Goal: Find specific page/section: Find specific page/section

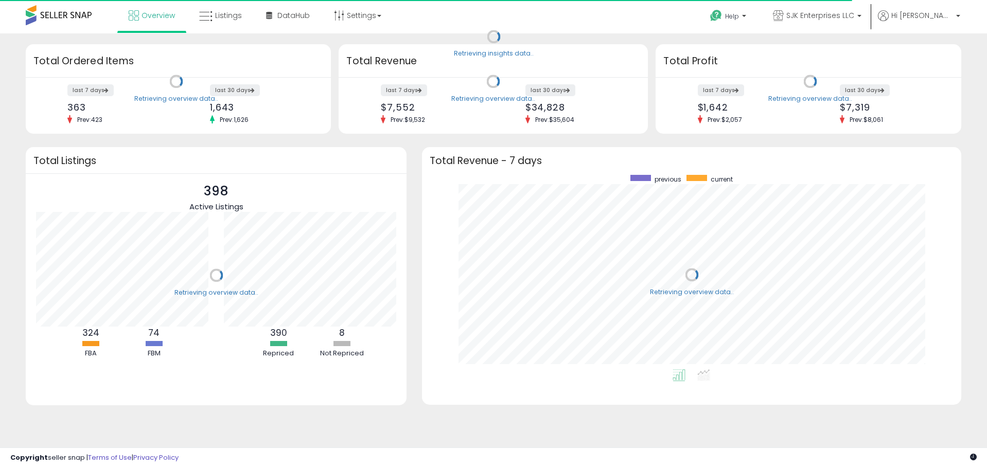
scroll to position [194, 519]
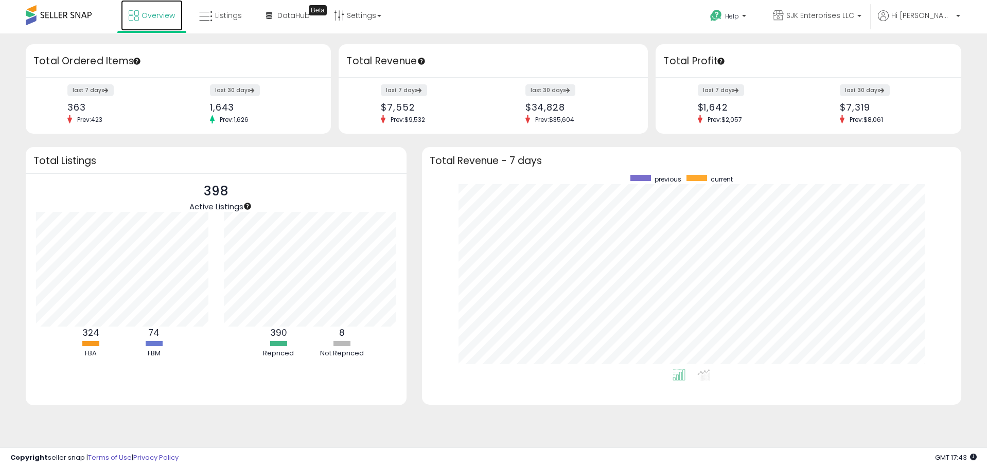
click at [177, 25] on link "Overview" at bounding box center [152, 15] width 62 height 31
click at [202, 20] on icon at bounding box center [205, 16] width 13 height 13
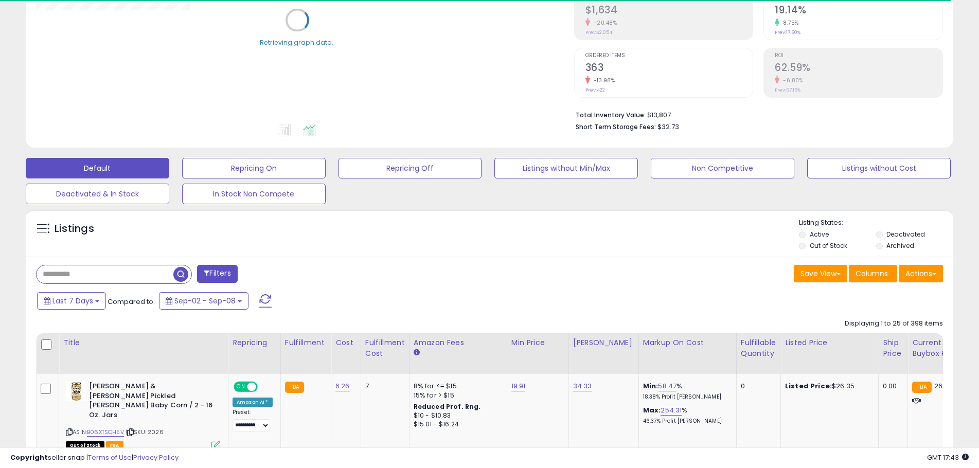
scroll to position [206, 0]
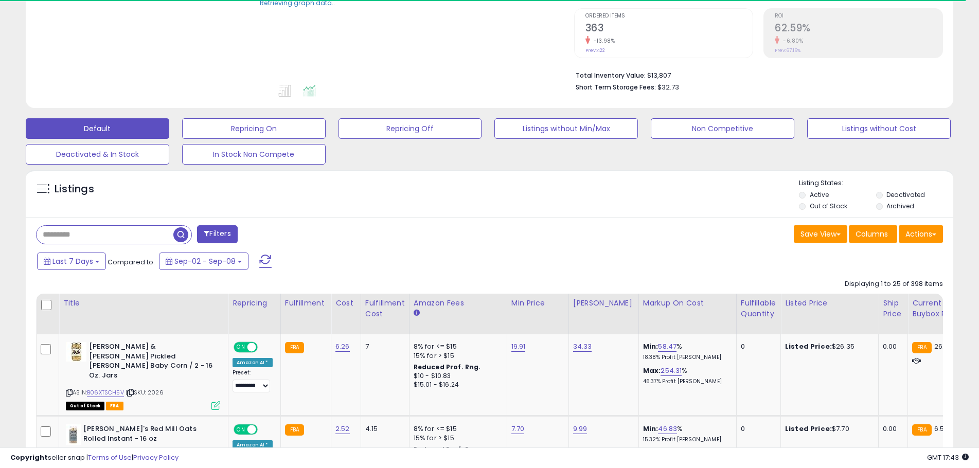
click at [104, 245] on div "Filters" at bounding box center [258, 235] width 461 height 21
click at [102, 242] on input "text" at bounding box center [105, 235] width 137 height 18
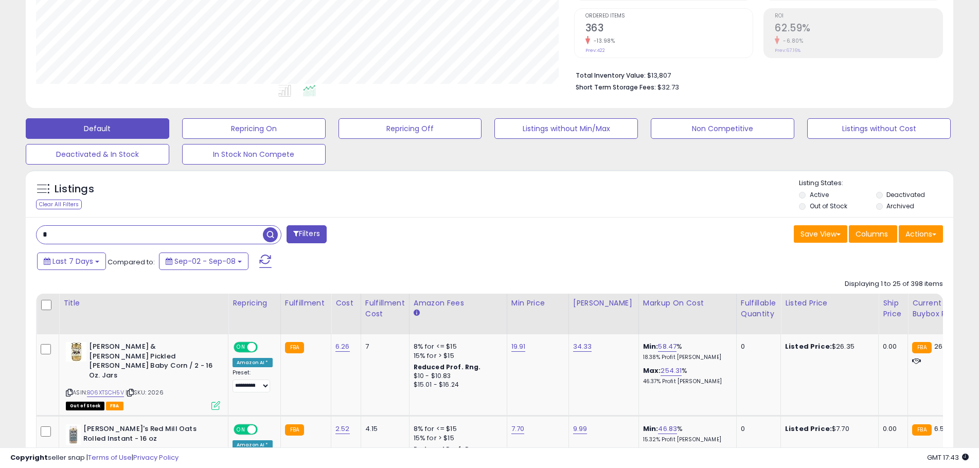
scroll to position [211, 538]
type input "****"
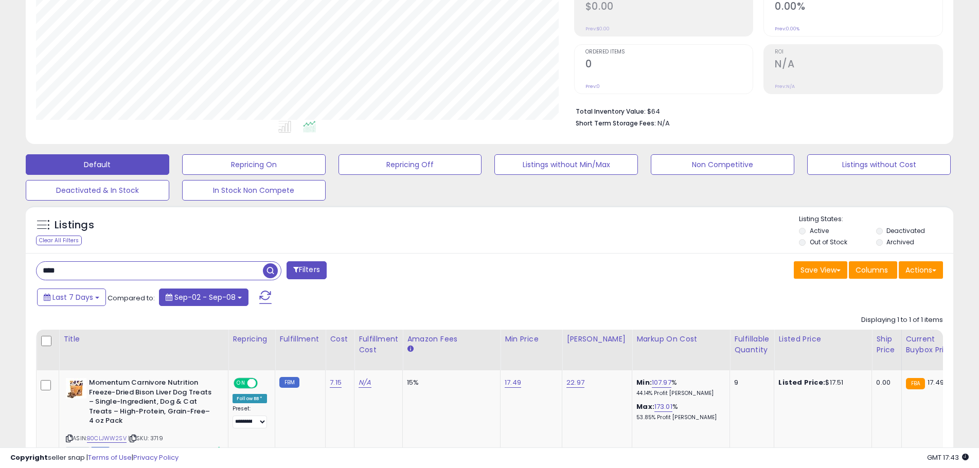
scroll to position [221, 0]
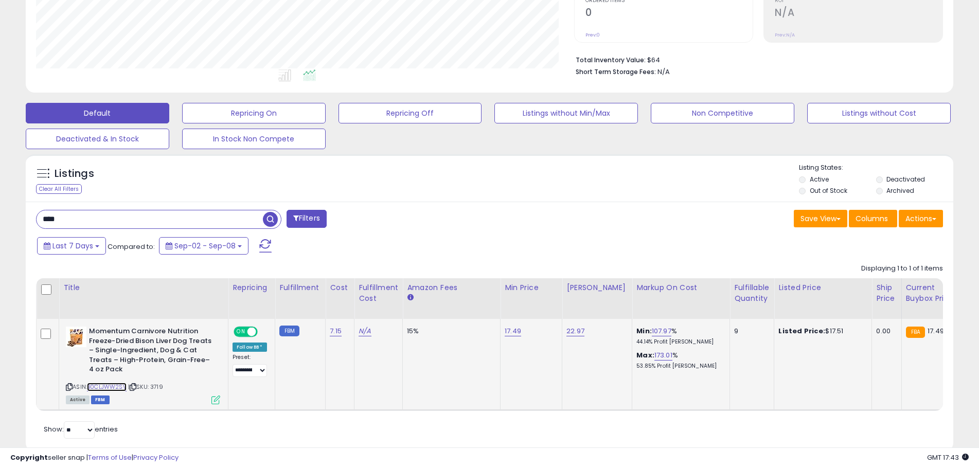
click at [113, 384] on link "B0CLJWW2SV" at bounding box center [107, 387] width 40 height 9
